Goal: Information Seeking & Learning: Learn about a topic

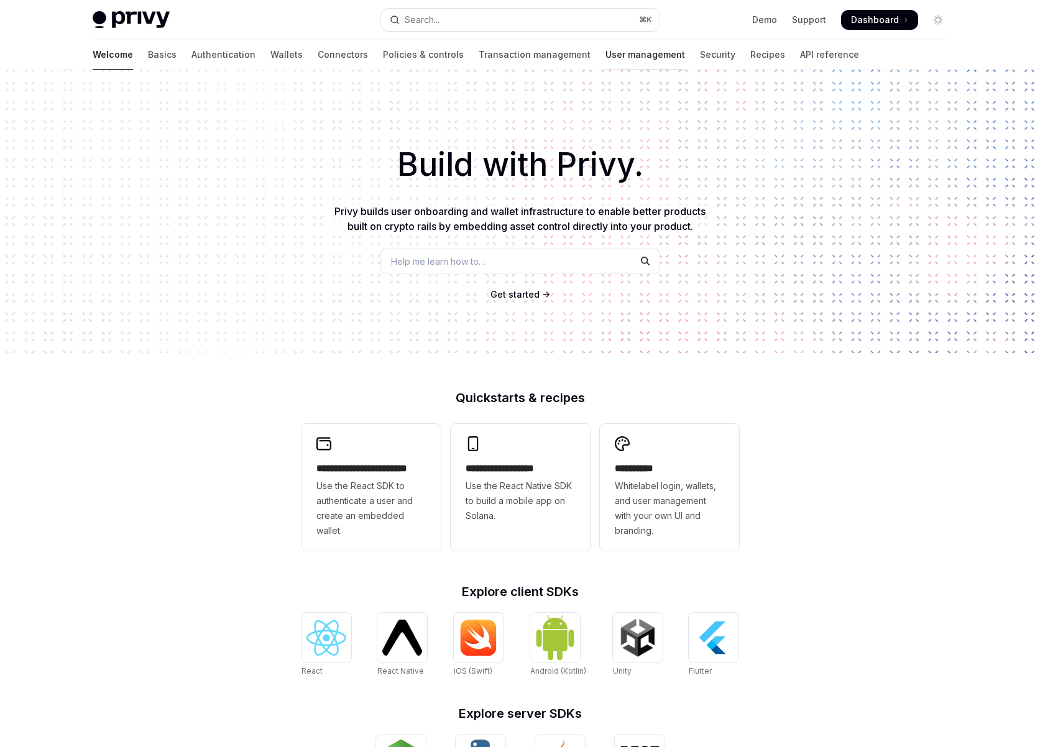
click at [605, 55] on link "User management" at bounding box center [645, 55] width 80 height 30
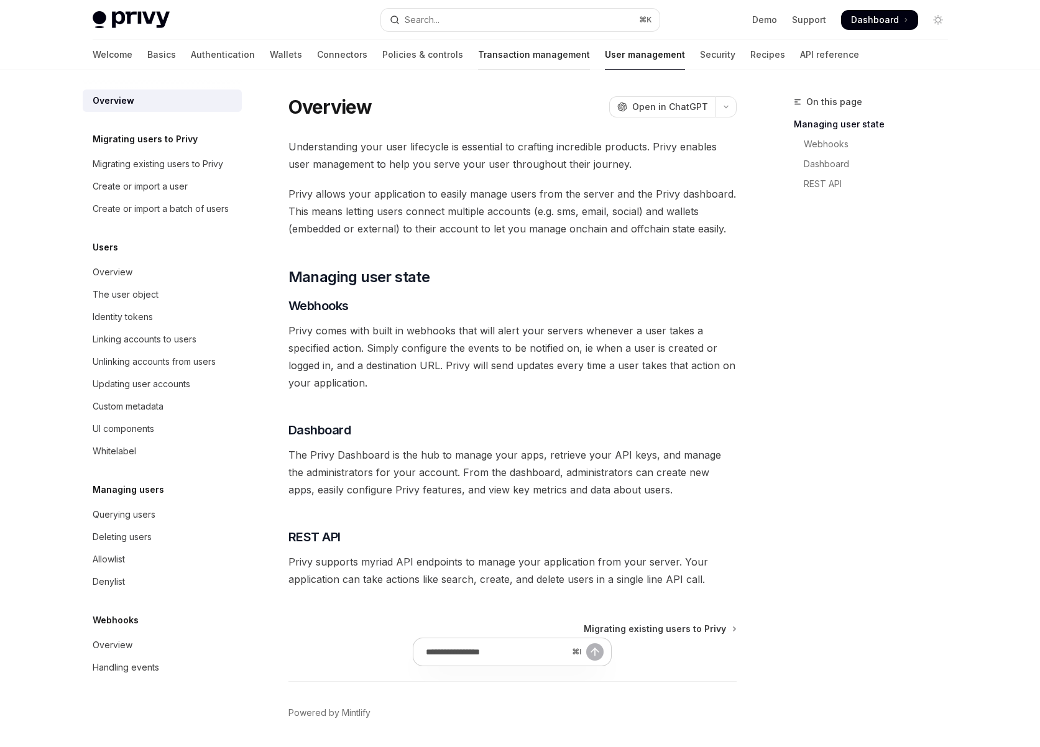
click at [478, 57] on link "Transaction management" at bounding box center [534, 55] width 112 height 30
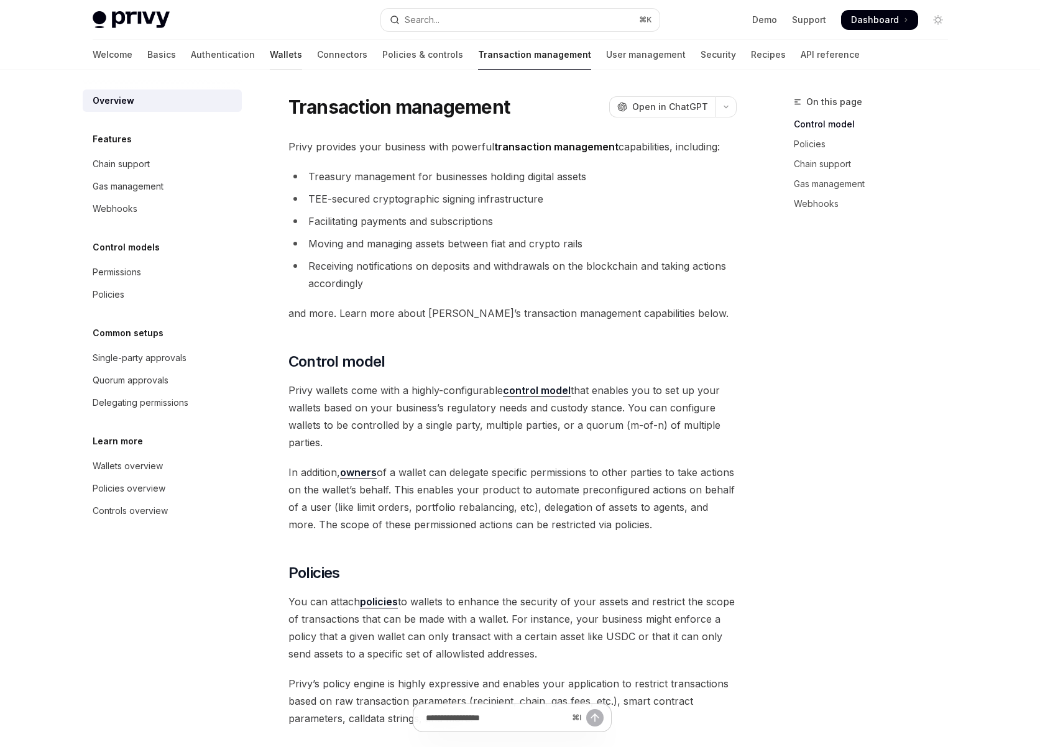
click at [270, 65] on link "Wallets" at bounding box center [286, 55] width 32 height 30
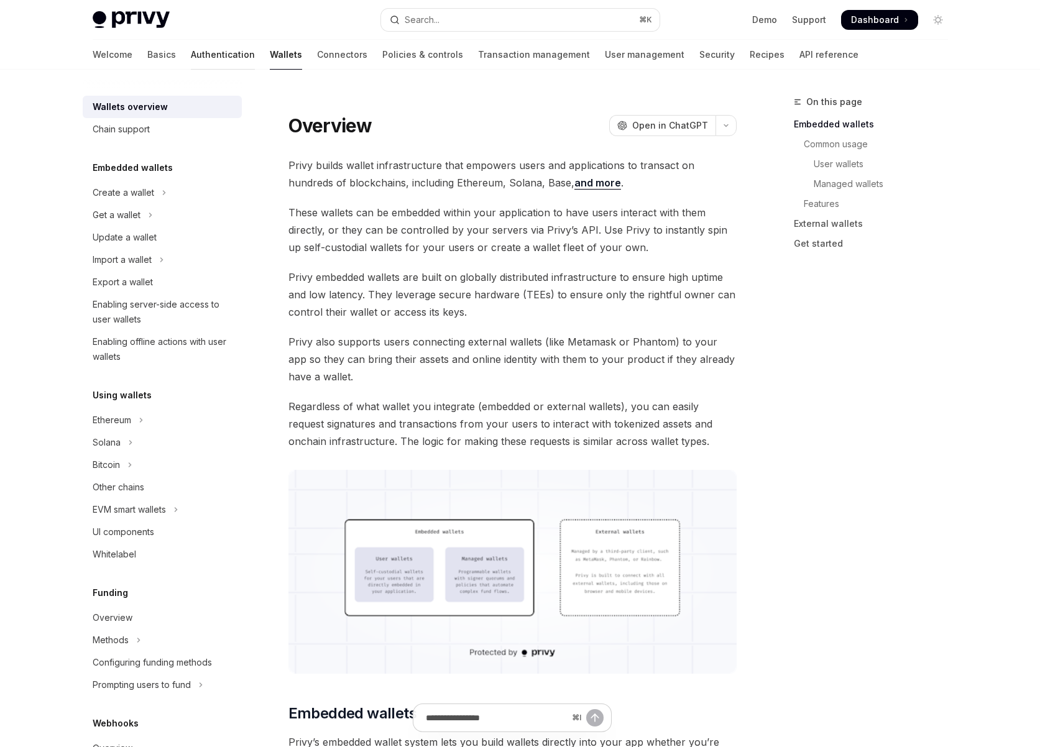
click at [191, 48] on link "Authentication" at bounding box center [223, 55] width 64 height 30
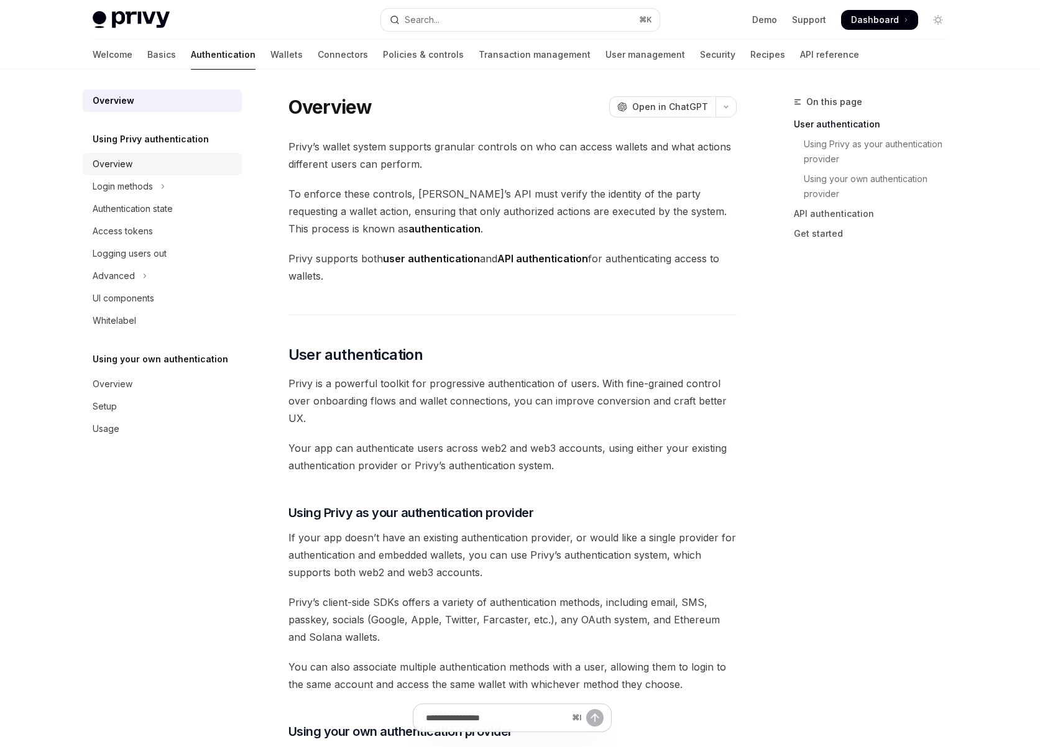
click at [114, 167] on div "Overview" at bounding box center [113, 164] width 40 height 15
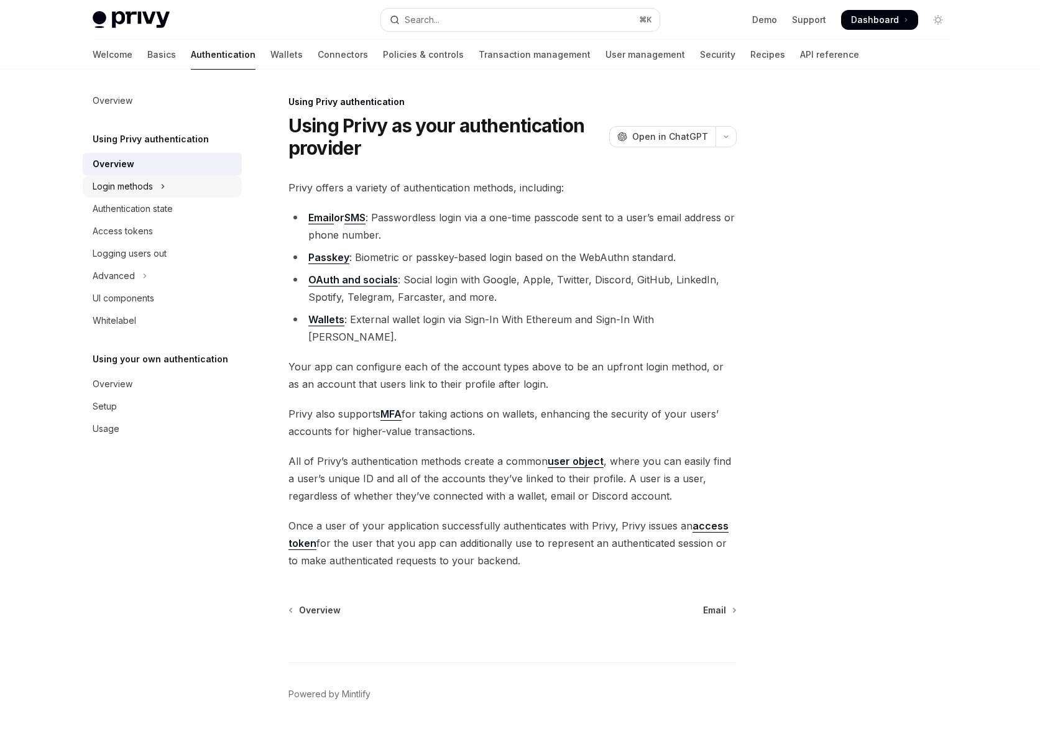
click at [123, 186] on div "Login methods" at bounding box center [123, 186] width 60 height 15
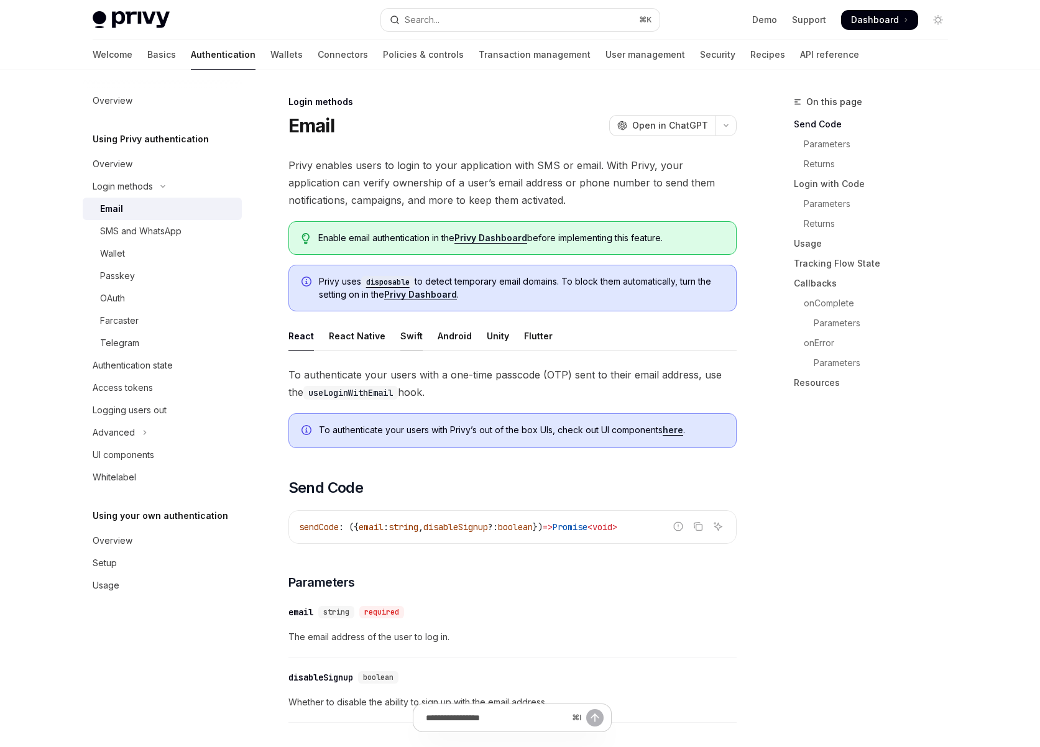
click at [403, 335] on div "Swift" at bounding box center [411, 335] width 22 height 29
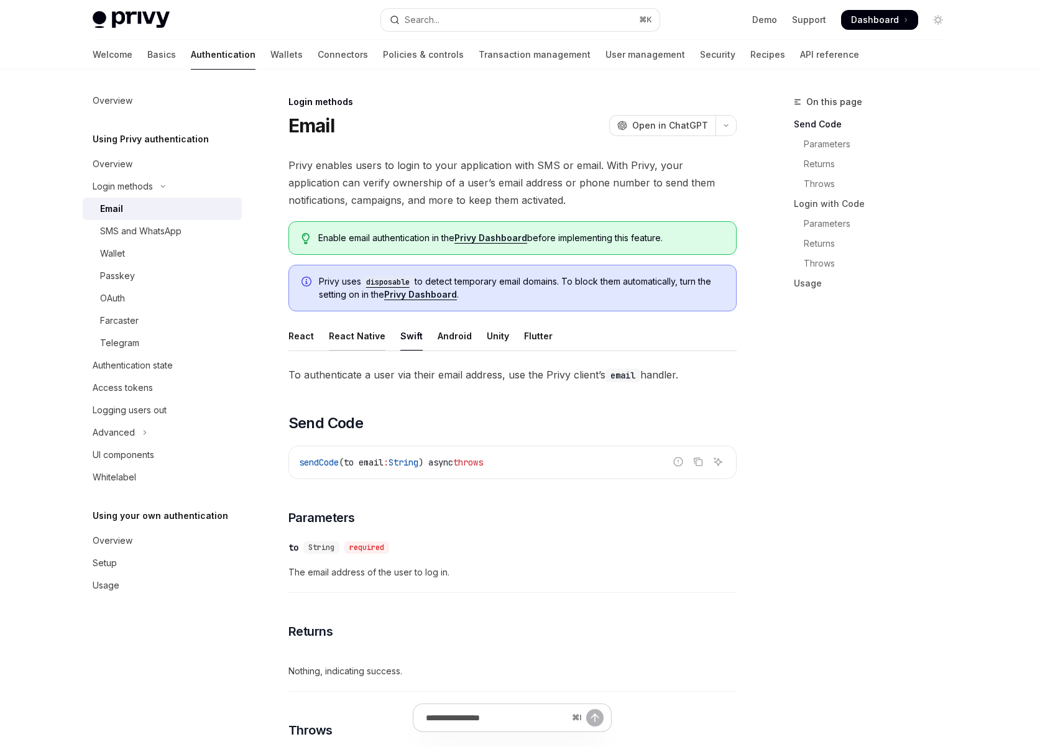
click at [377, 336] on div "React Native" at bounding box center [357, 335] width 57 height 29
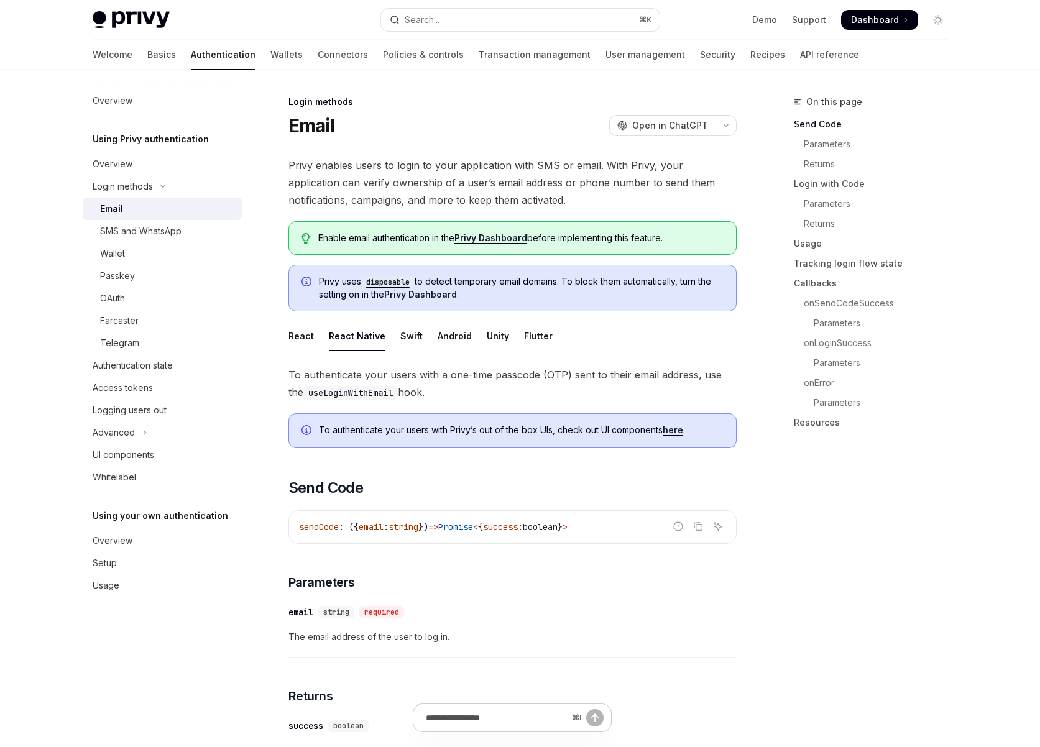
click at [393, 335] on ul "React React Native Swift Android Unity Flutter" at bounding box center [512, 336] width 448 height 30
click at [450, 330] on div "Android" at bounding box center [455, 335] width 34 height 29
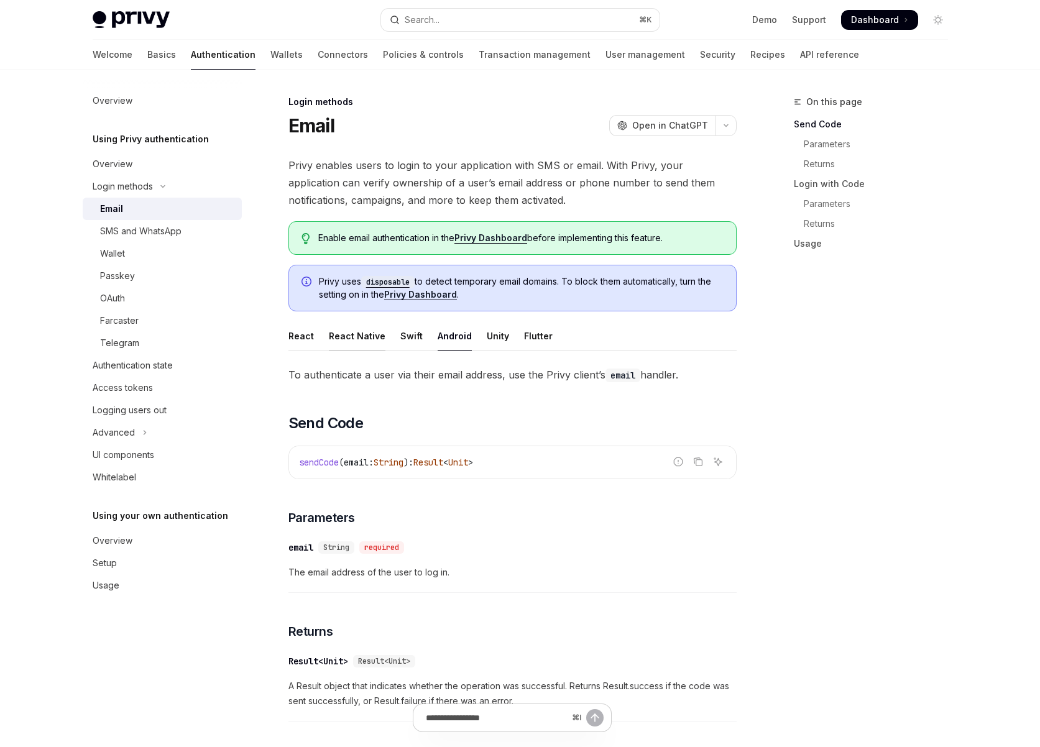
click at [354, 329] on div "React Native" at bounding box center [357, 335] width 57 height 29
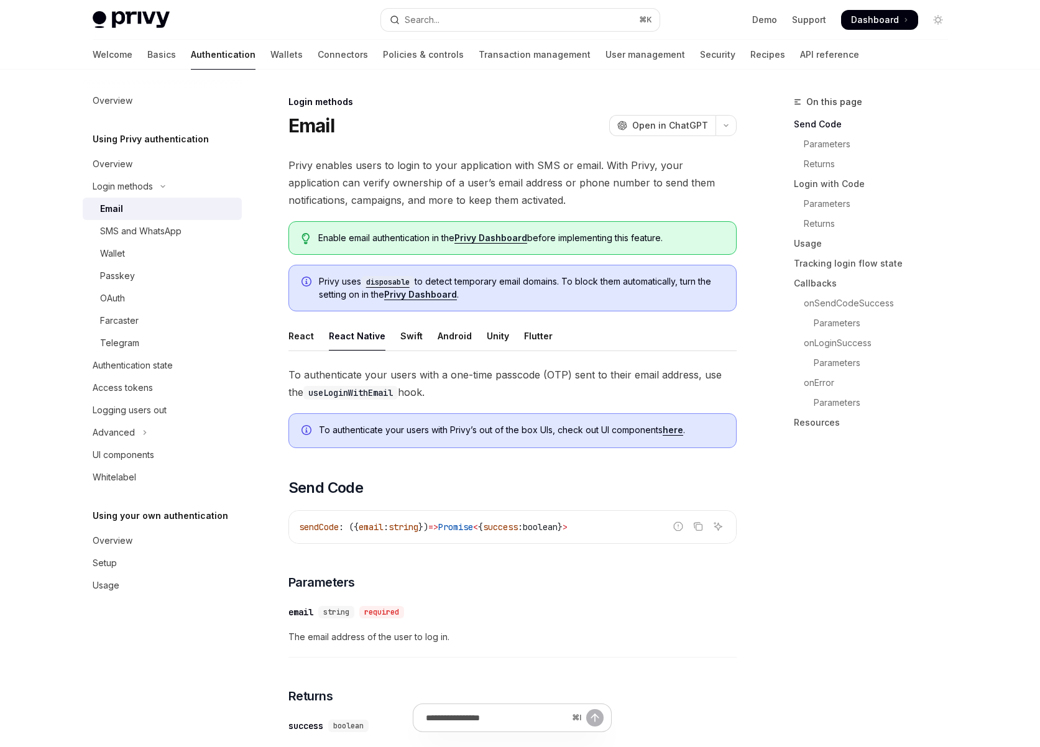
click at [121, 62] on div "Welcome Basics Authentication Wallets Connectors Policies & controls Transactio…" at bounding box center [476, 55] width 766 height 30
click at [147, 54] on link "Basics" at bounding box center [161, 55] width 29 height 30
type textarea "*"
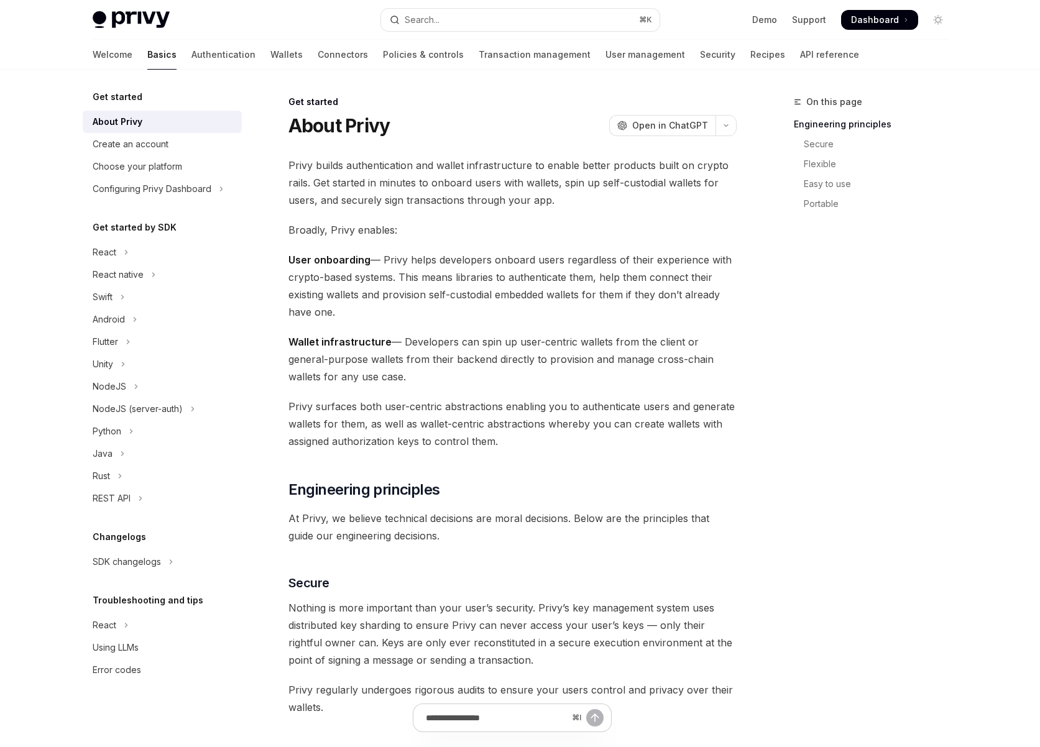
click at [856, 232] on div "On this page Engineering principles Secure Flexible Easy to use Portable" at bounding box center [863, 420] width 189 height 653
